Goal: Understand process/instructions: Learn about a topic

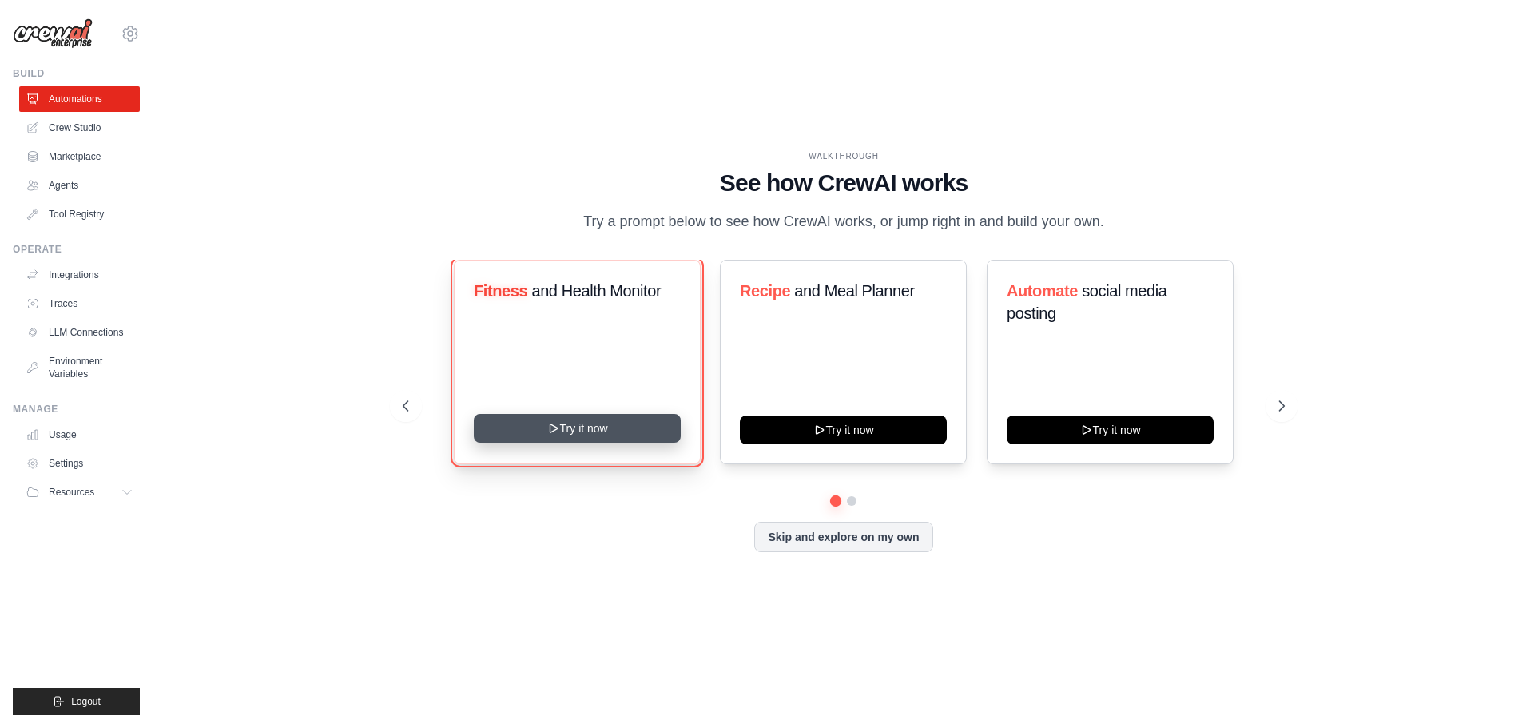
click at [608, 422] on button "Try it now" at bounding box center [577, 428] width 207 height 29
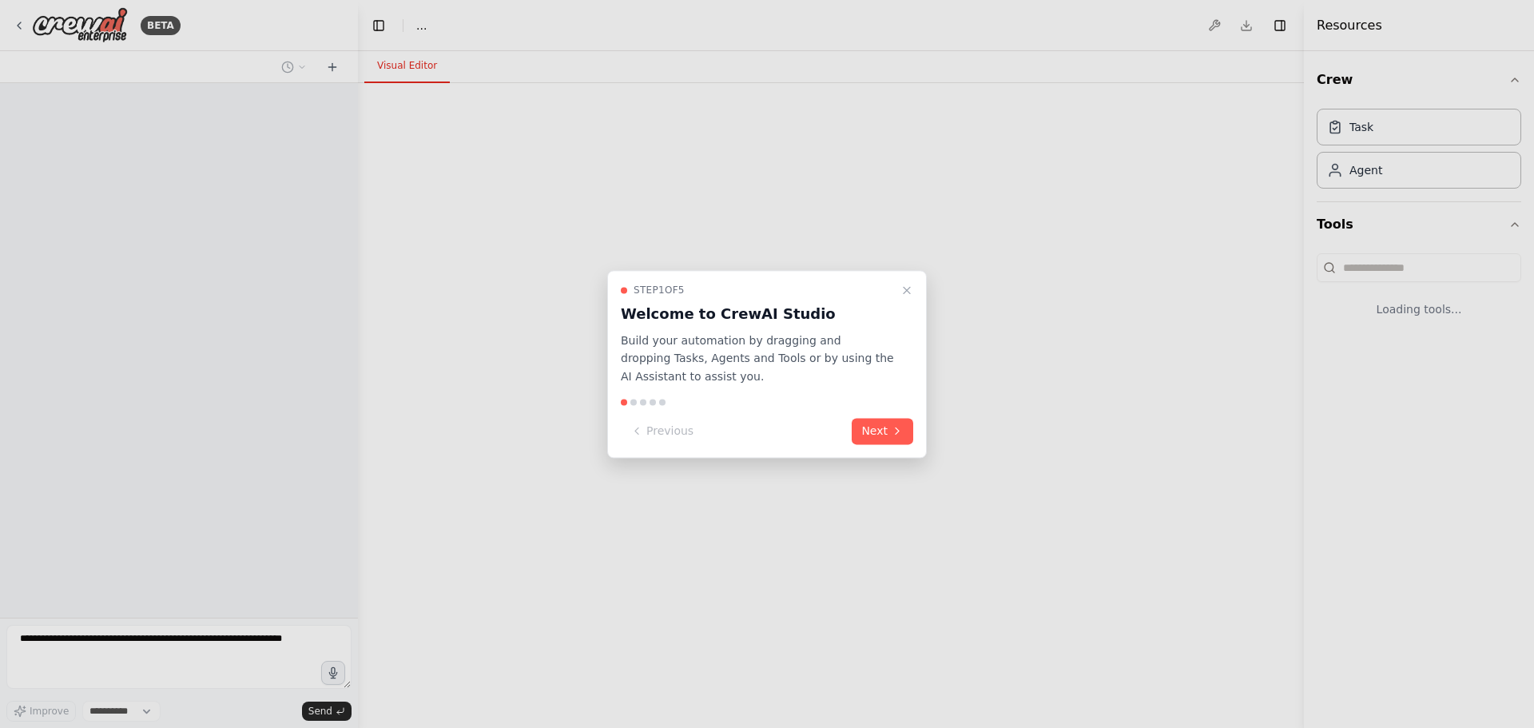
select select "****"
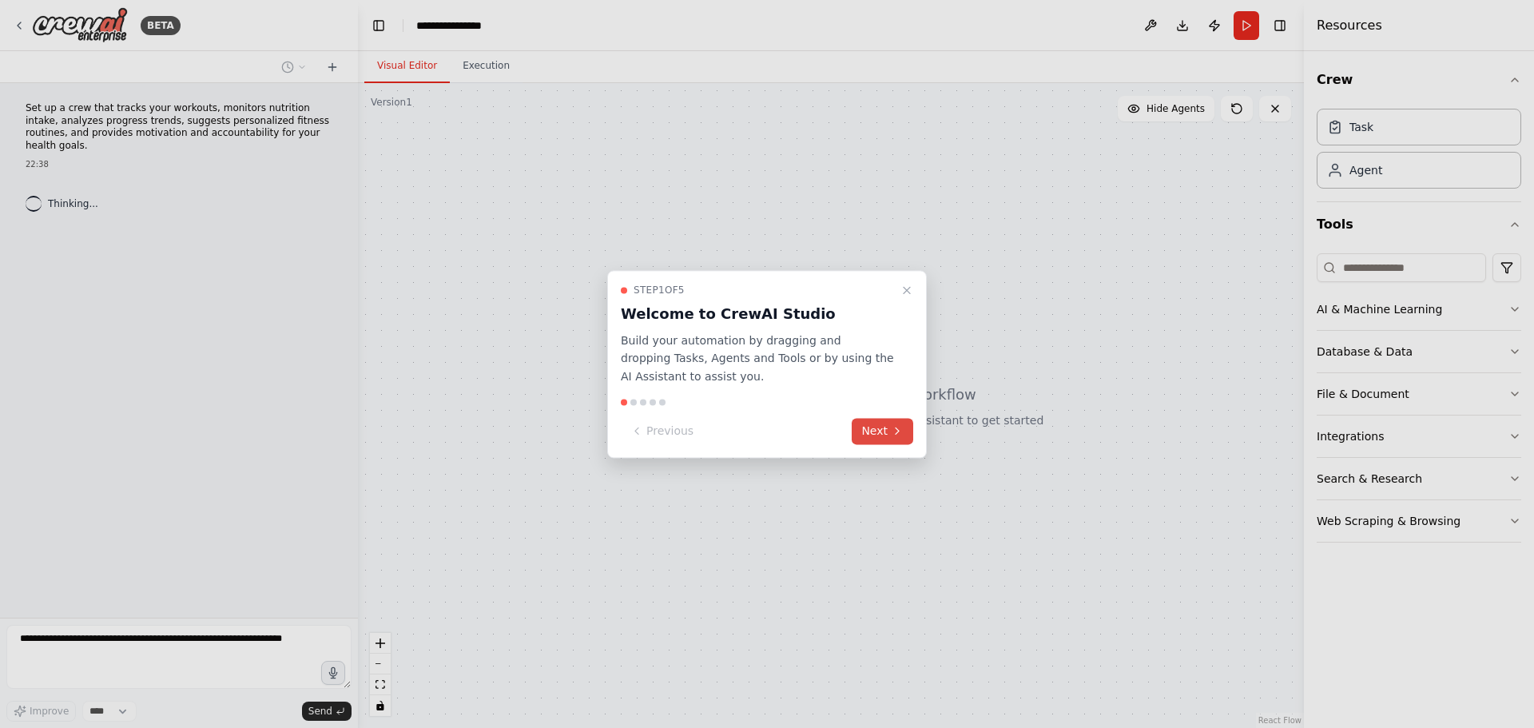
click at [890, 433] on button "Next" at bounding box center [883, 431] width 62 height 26
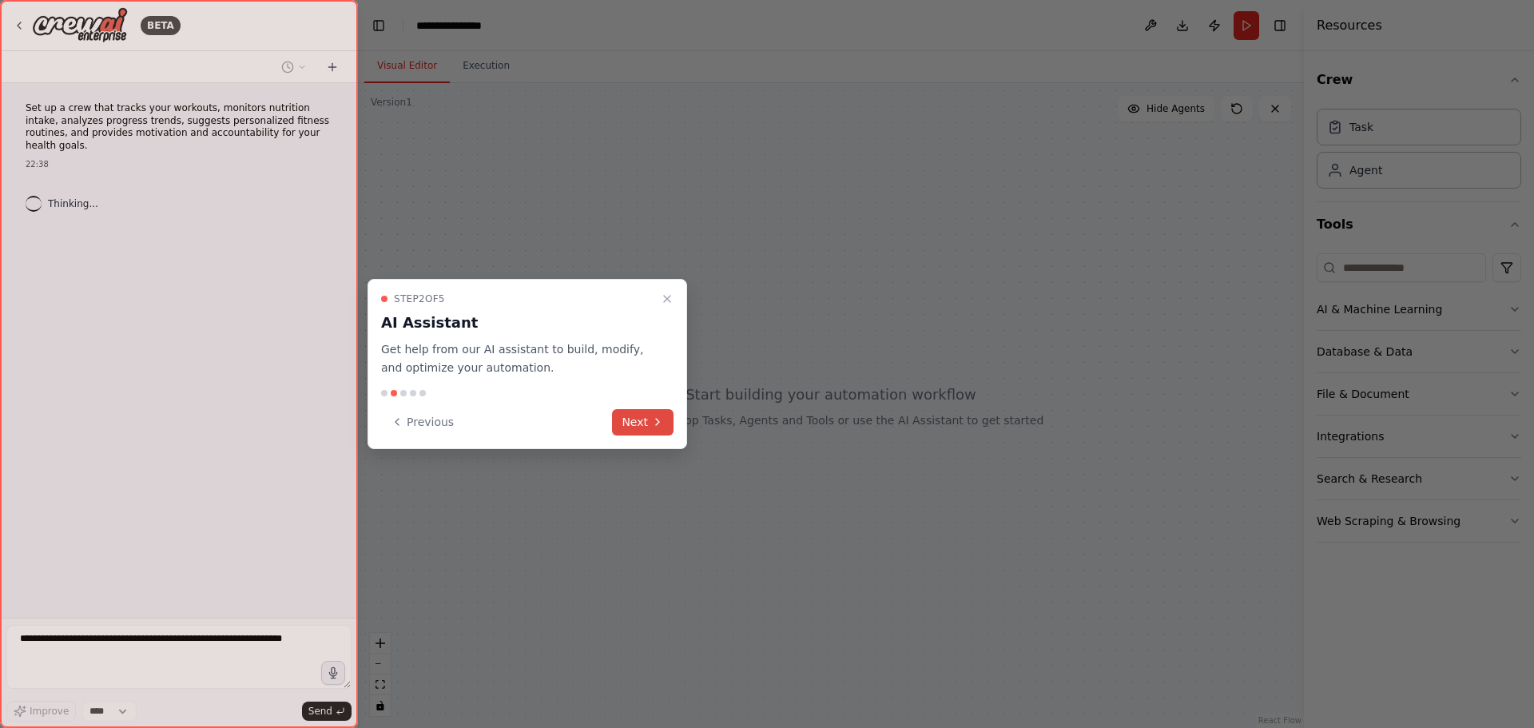
click at [652, 425] on icon at bounding box center [657, 422] width 13 height 13
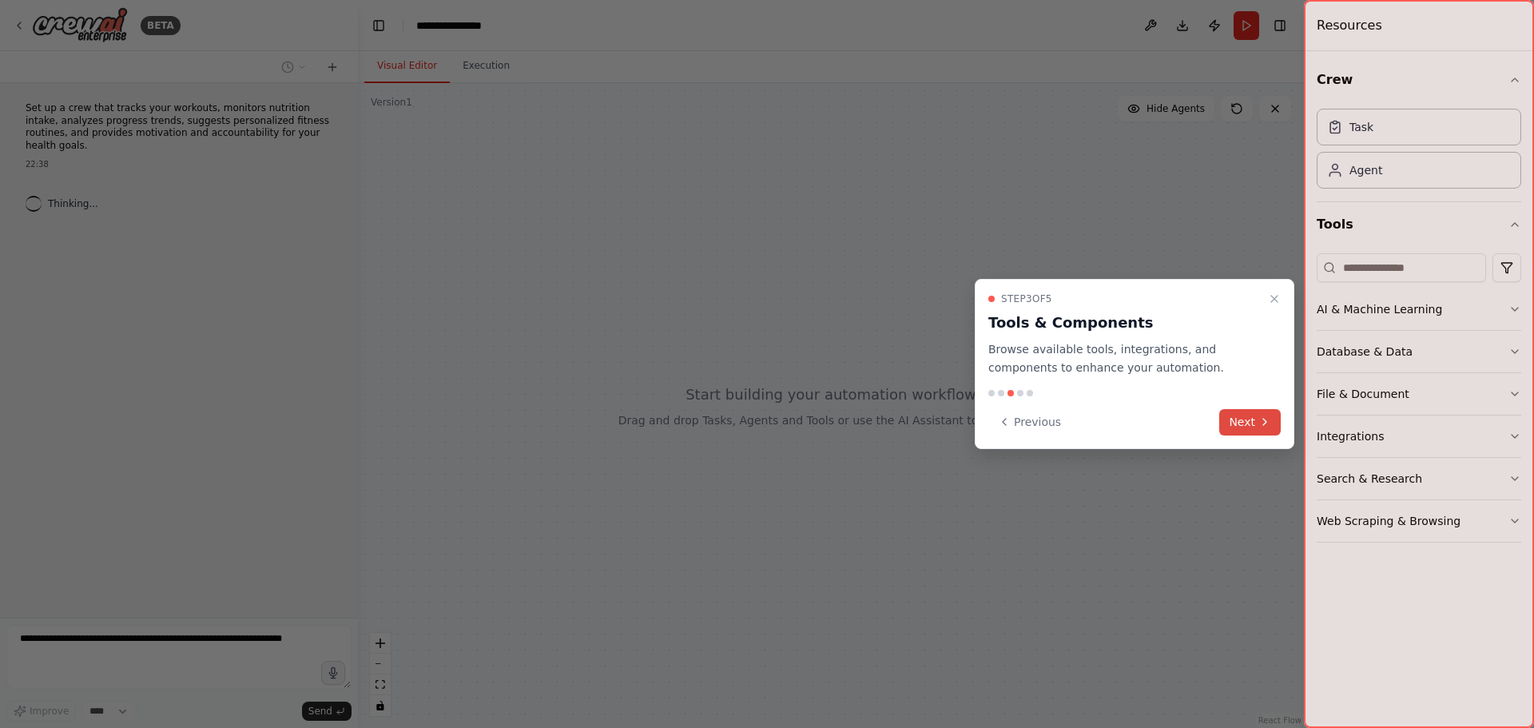
click at [1242, 420] on button "Next" at bounding box center [1251, 422] width 62 height 26
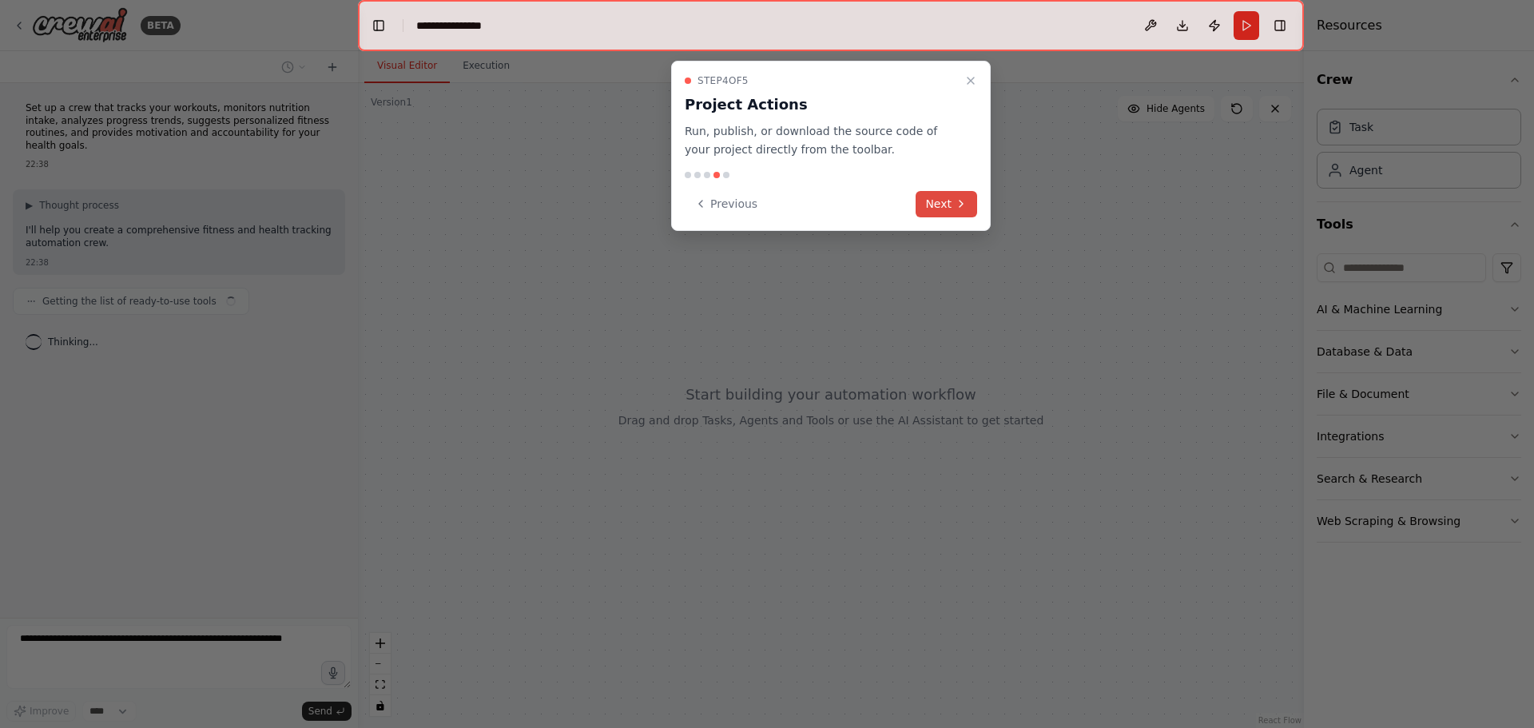
click at [957, 203] on icon at bounding box center [961, 203] width 13 height 13
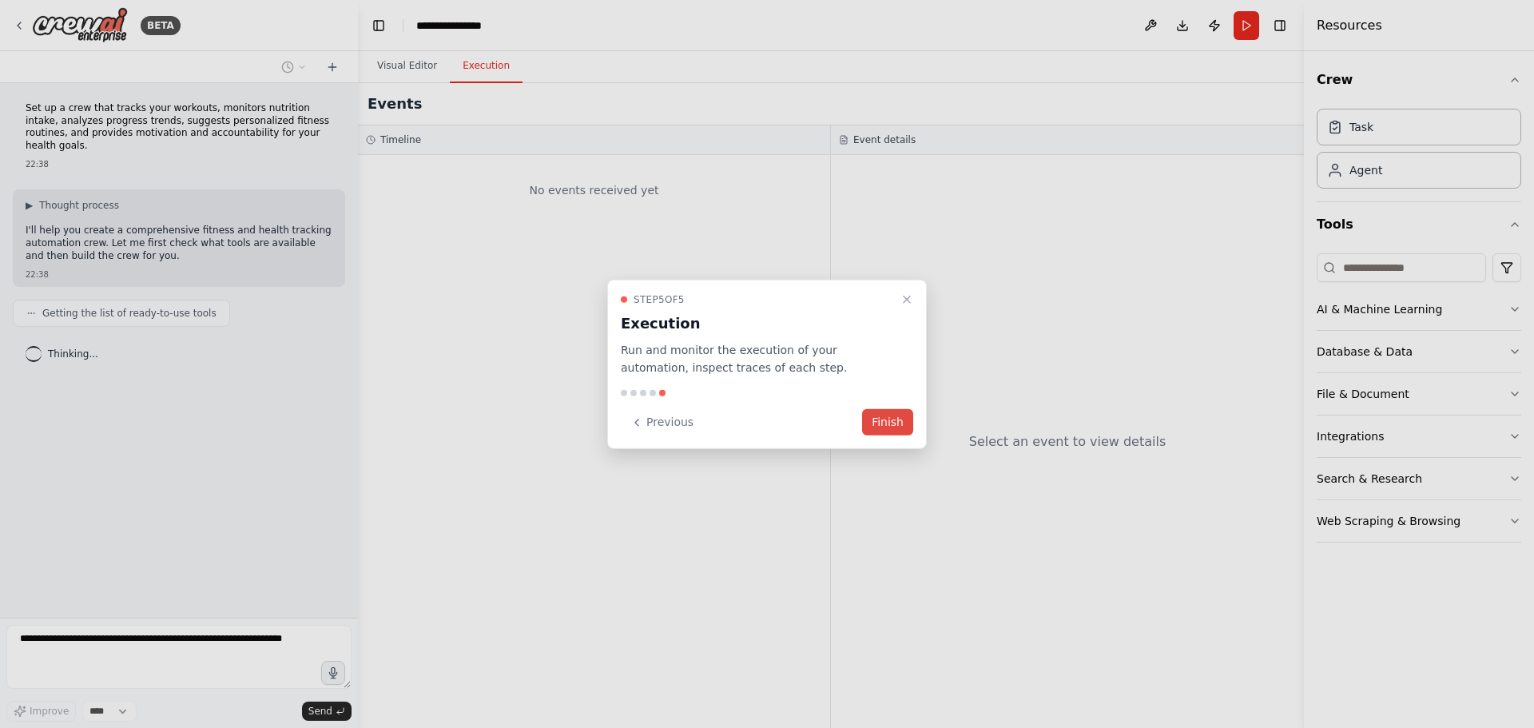
click at [891, 426] on button "Finish" at bounding box center [887, 422] width 51 height 26
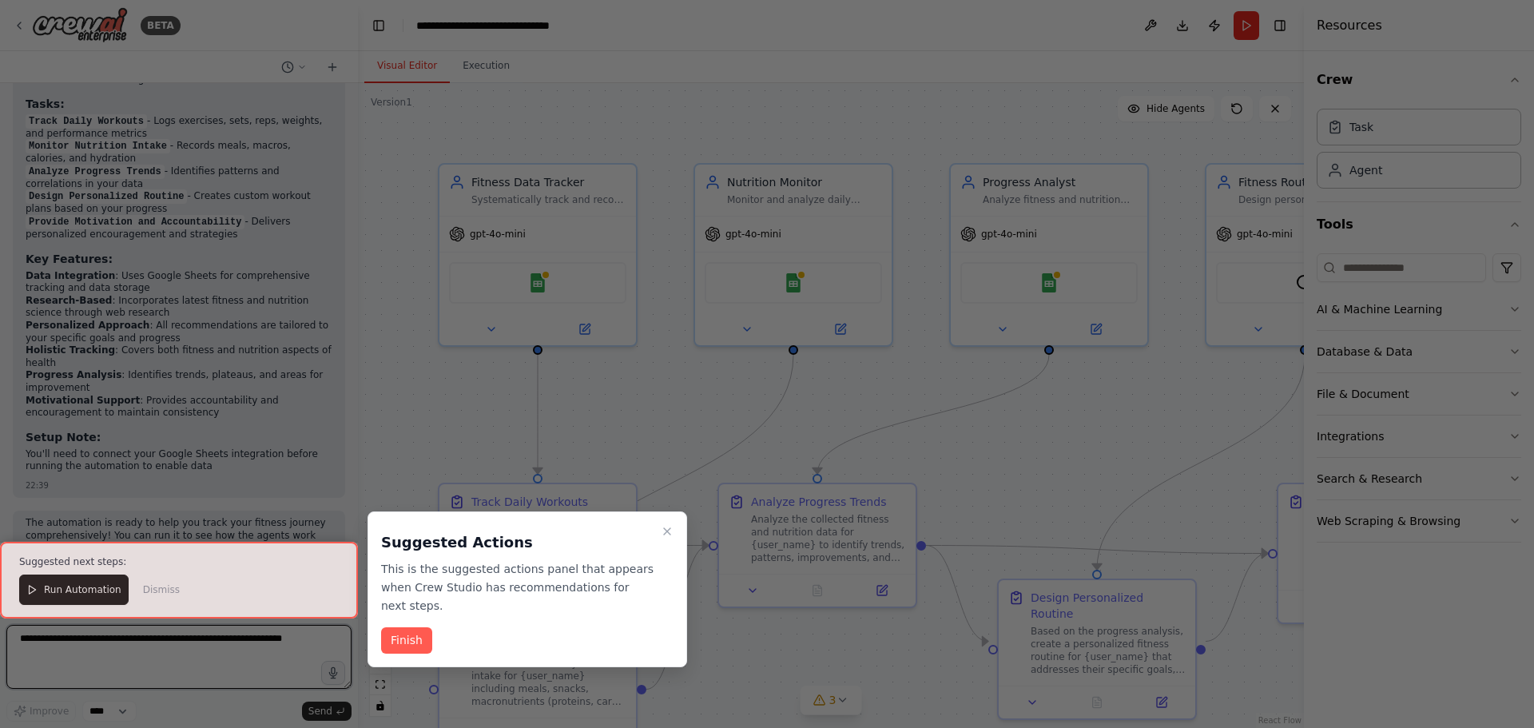
scroll to position [1435, 0]
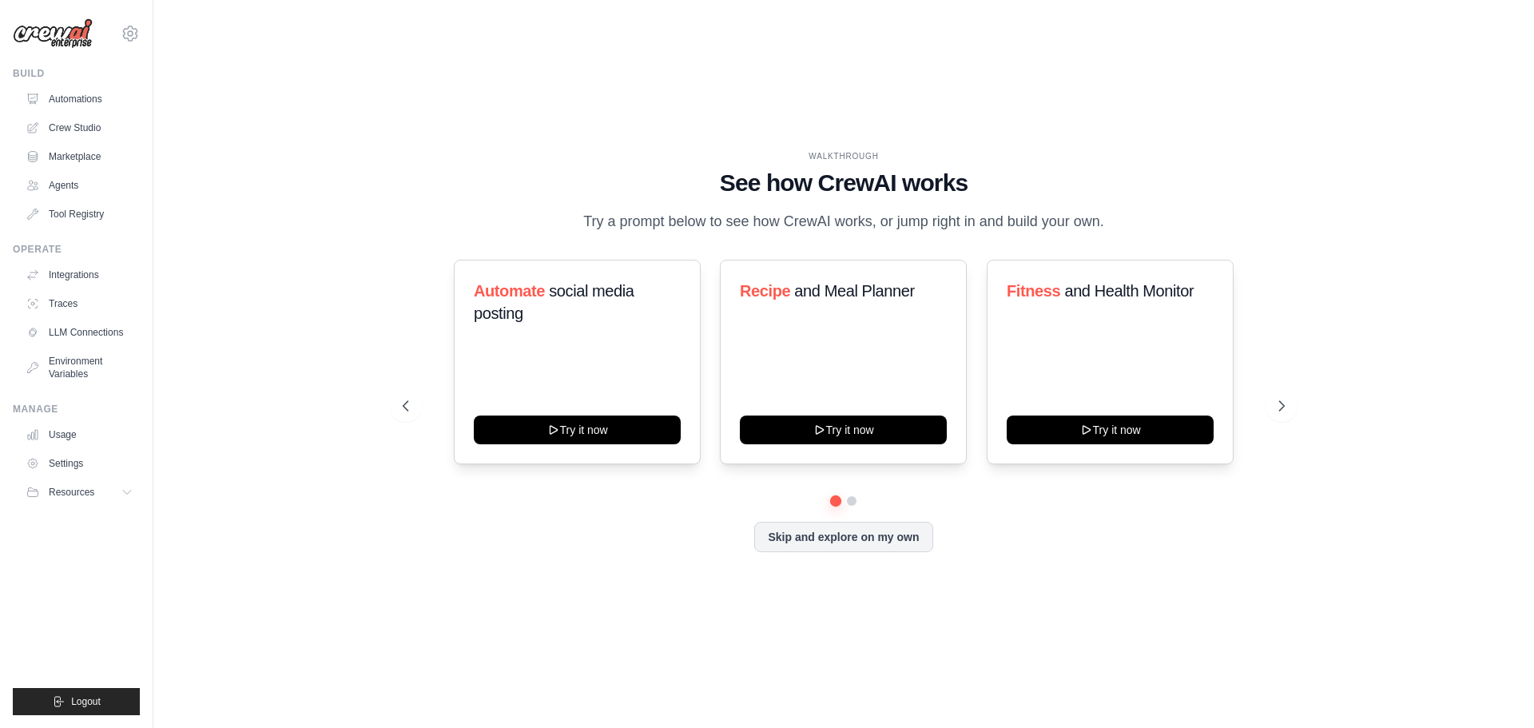
click at [84, 32] on img at bounding box center [53, 33] width 80 height 30
click at [349, 123] on div "WALKTHROUGH See how CrewAI works Try a prompt below to see how CrewAI works, or…" at bounding box center [844, 364] width 1330 height 696
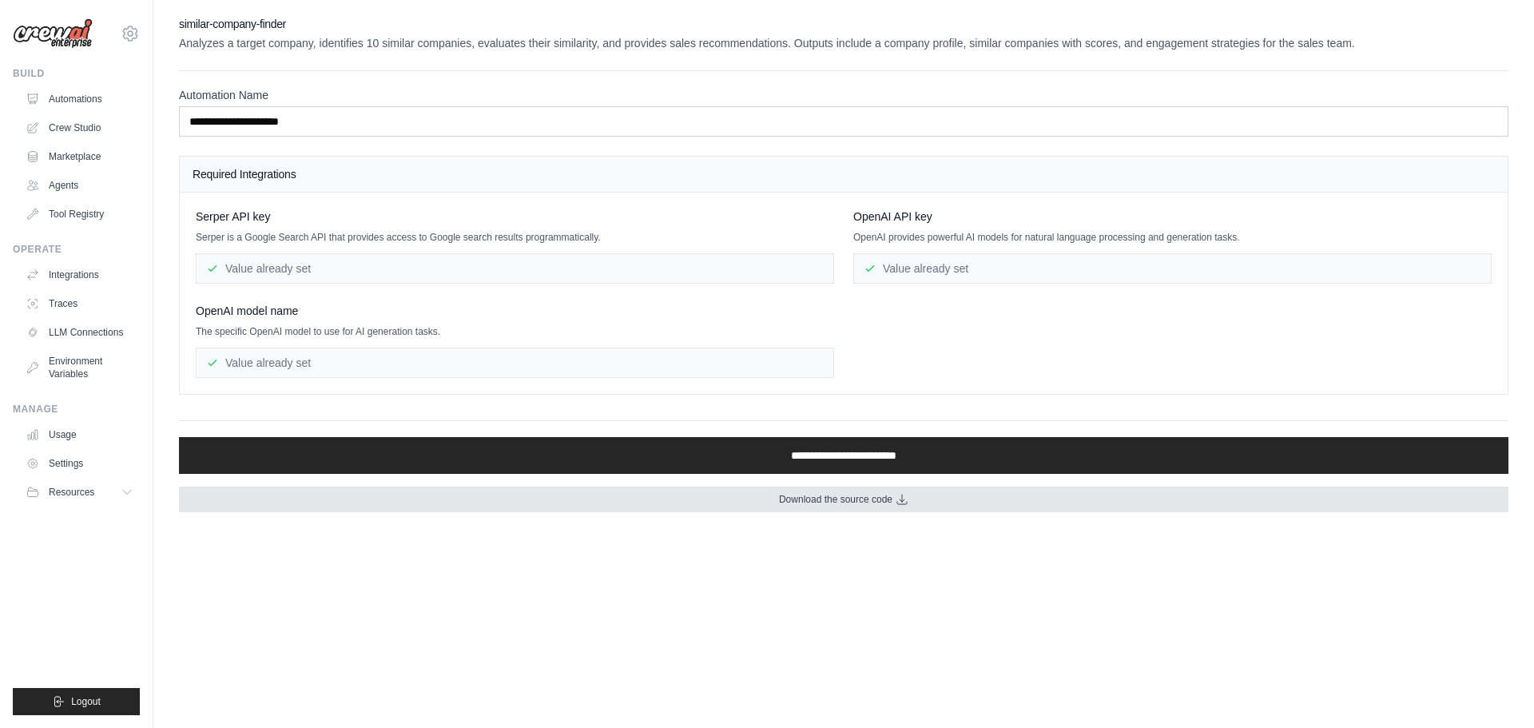
click at [860, 499] on span "Download the source code" at bounding box center [835, 499] width 113 height 13
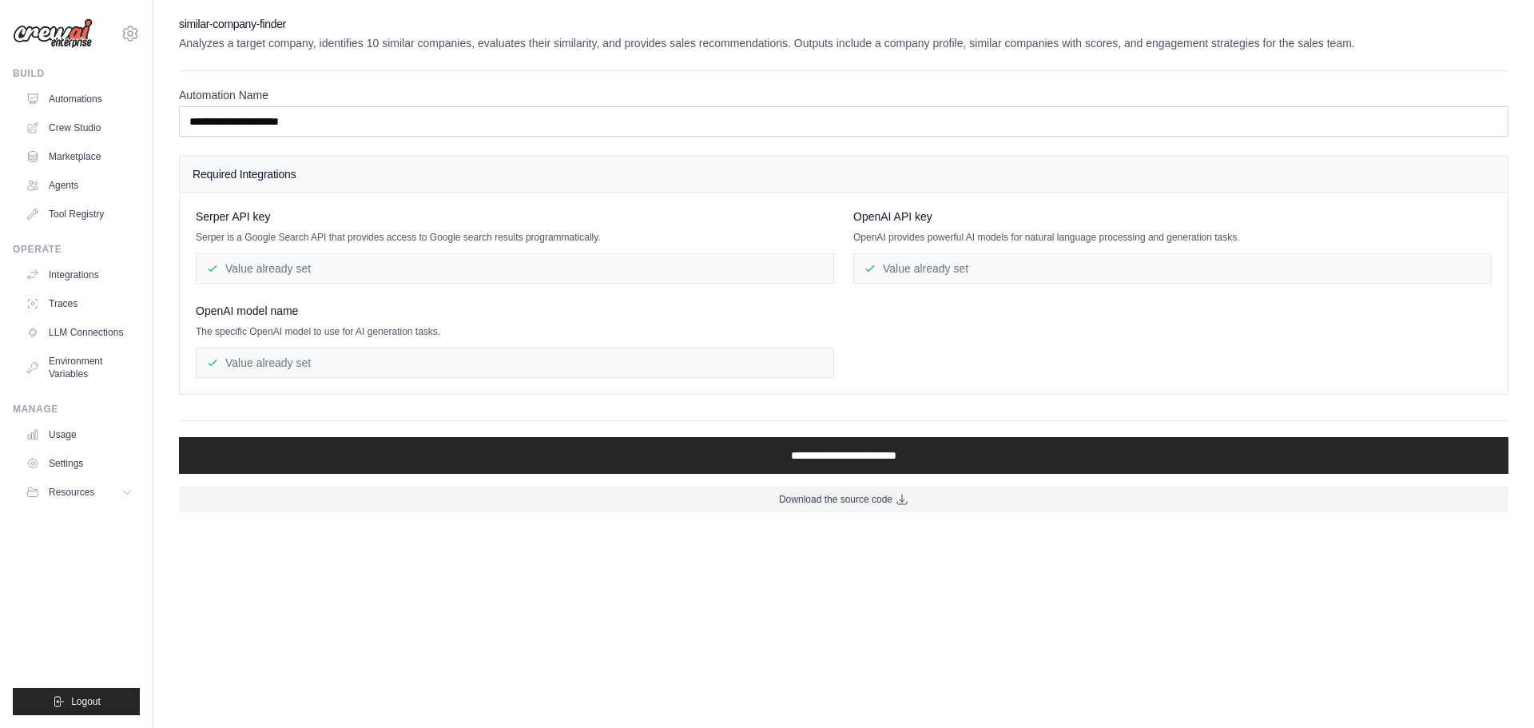
click at [72, 38] on img at bounding box center [53, 33] width 80 height 30
